Goal: Information Seeking & Learning: Learn about a topic

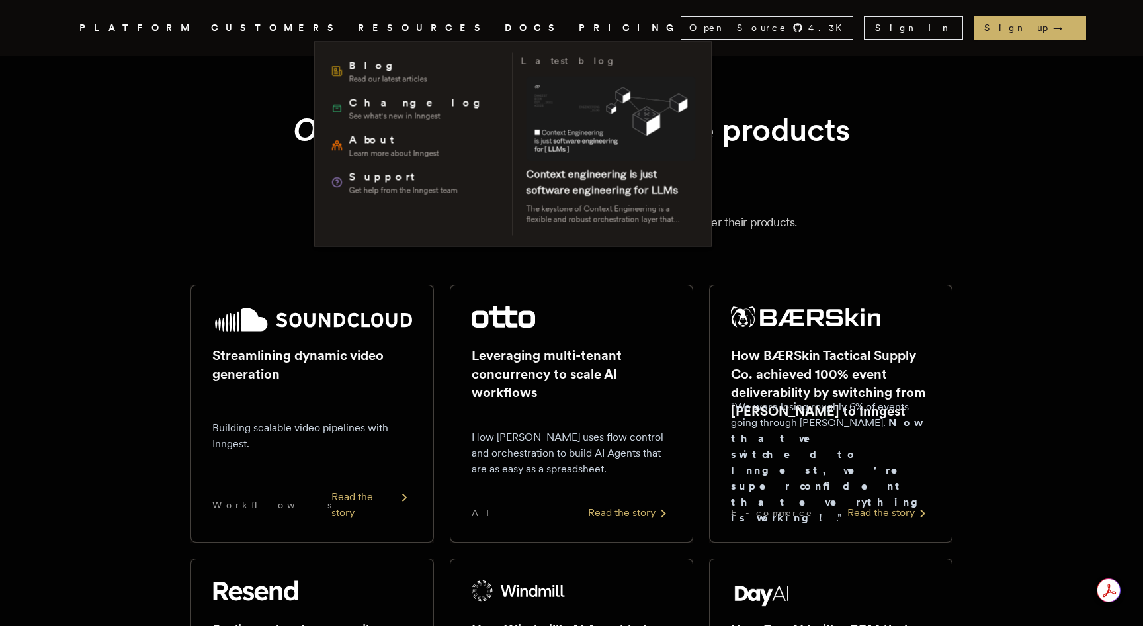
click at [366, 26] on span "RESOURCES" at bounding box center [423, 28] width 131 height 17
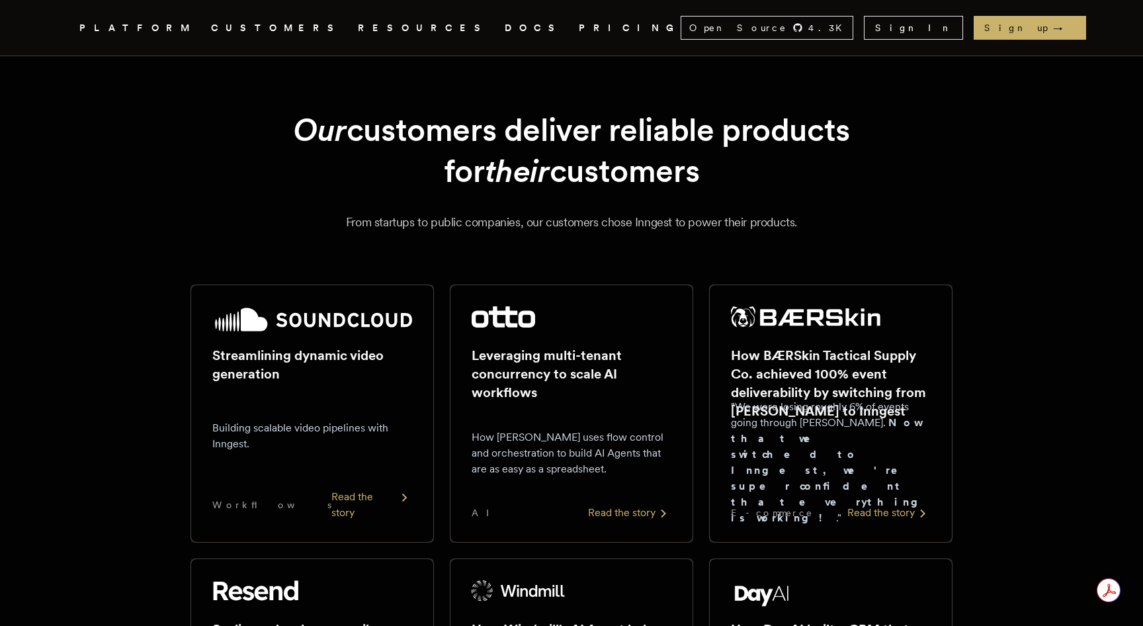
click at [358, 30] on span "RESOURCES" at bounding box center [423, 28] width 131 height 17
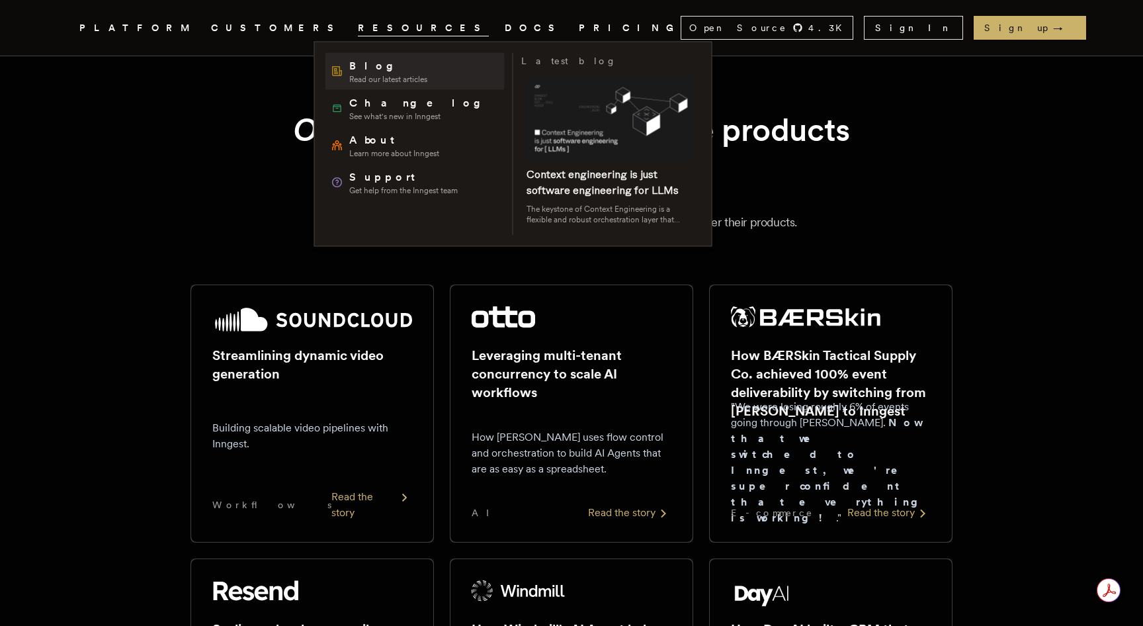
click at [358, 74] on span "Read our latest articles" at bounding box center [388, 79] width 78 height 11
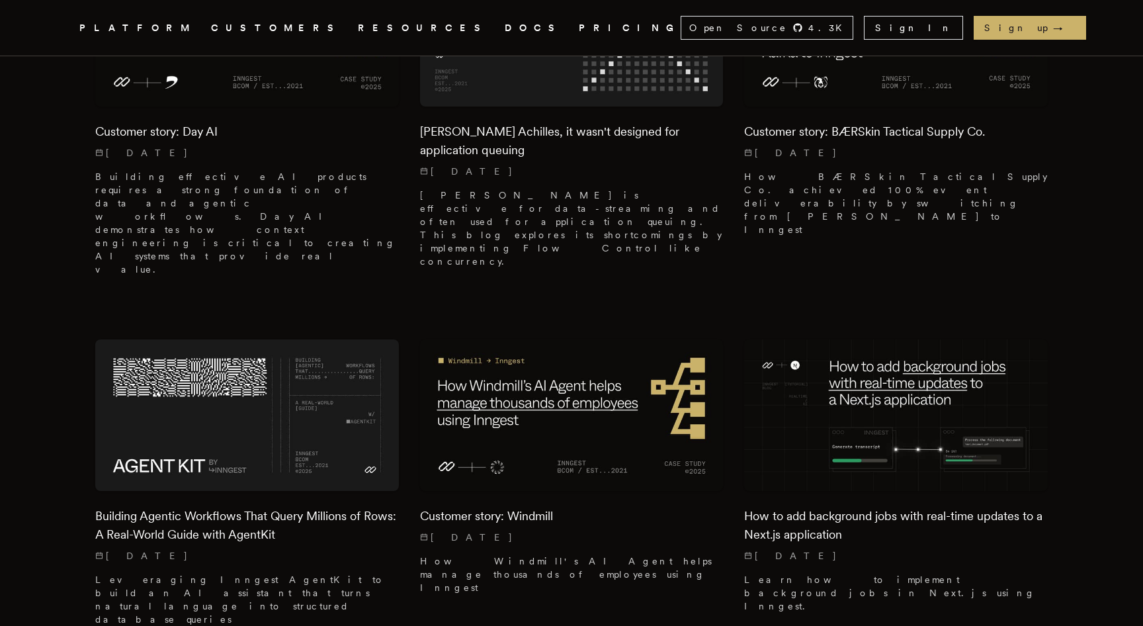
scroll to position [778, 0]
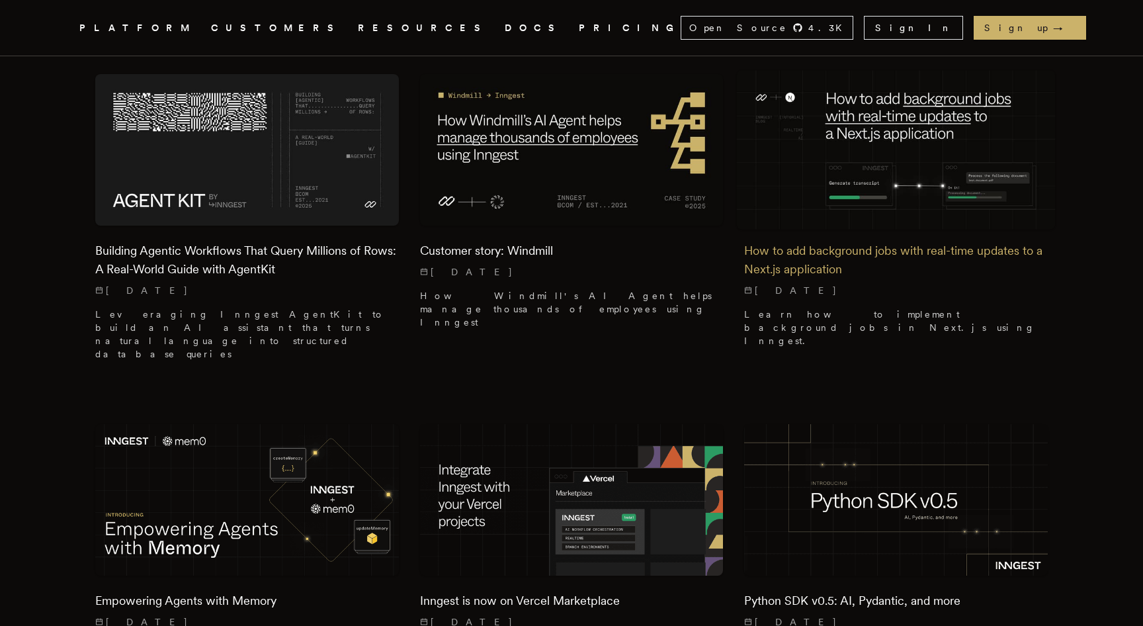
click at [905, 145] on img at bounding box center [896, 149] width 319 height 159
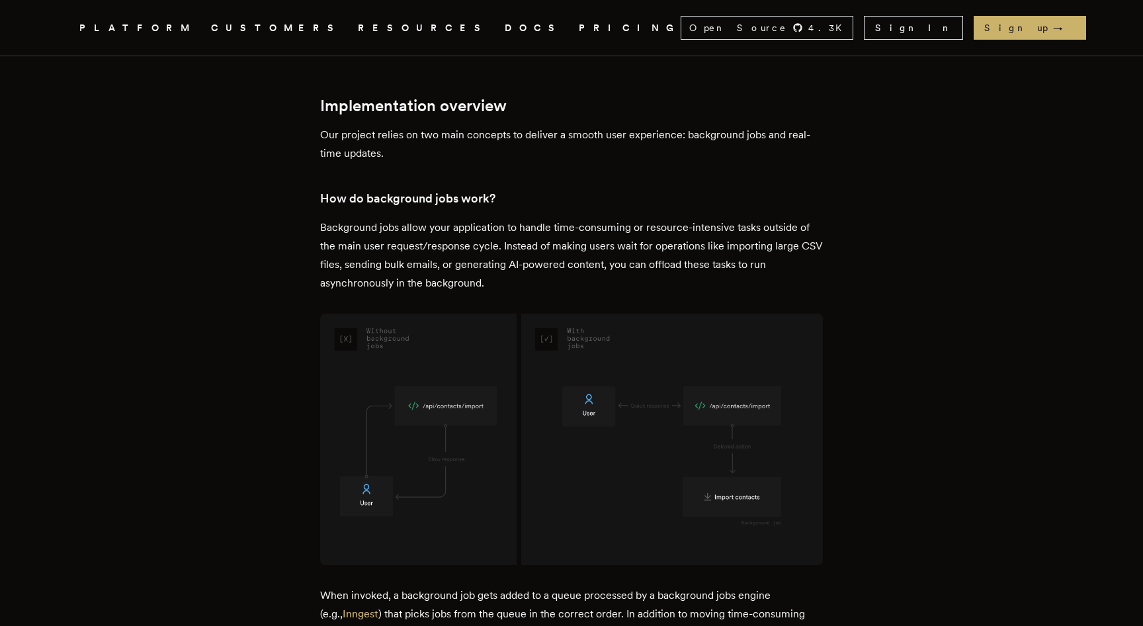
scroll to position [1695, 0]
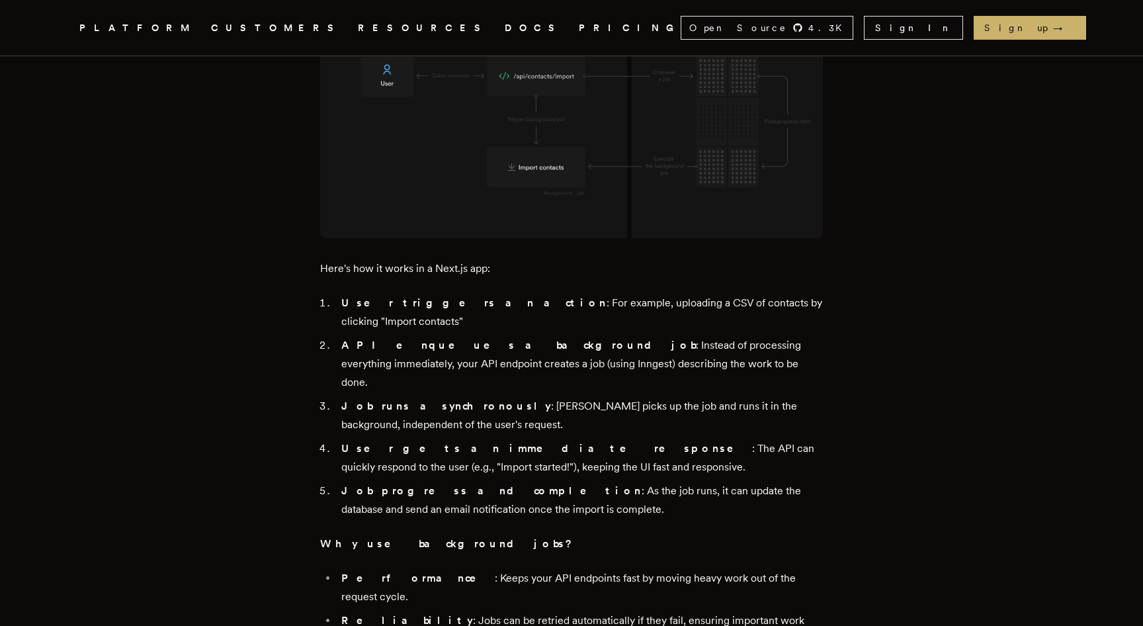
scroll to position [1963, 0]
